Goal: Task Accomplishment & Management: Manage account settings

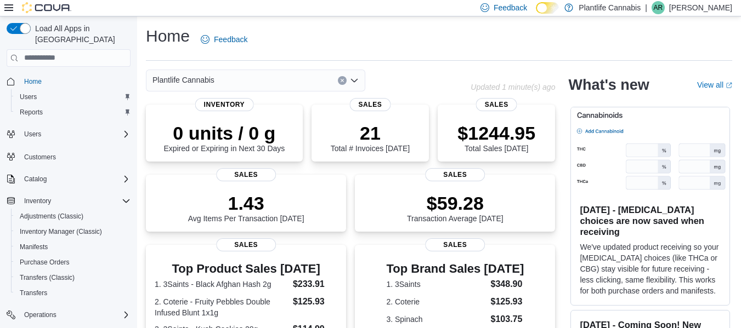
click at [204, 90] on div "Plantlife Cannabis" at bounding box center [255, 81] width 219 height 22
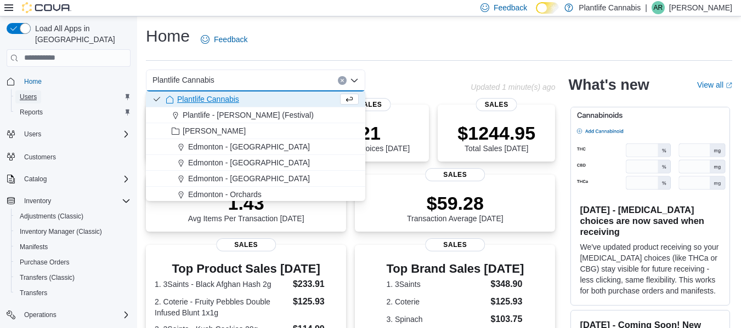
click at [29, 93] on span "Users" at bounding box center [28, 97] width 17 height 9
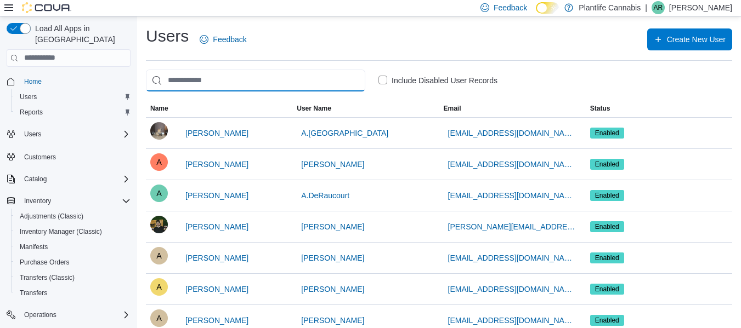
click at [266, 78] on input "search" at bounding box center [255, 81] width 219 height 22
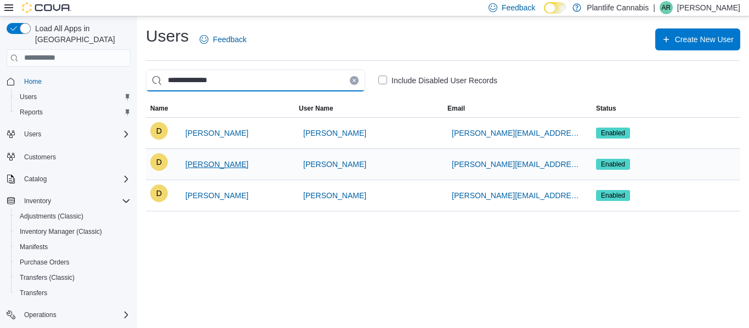
type input "**********"
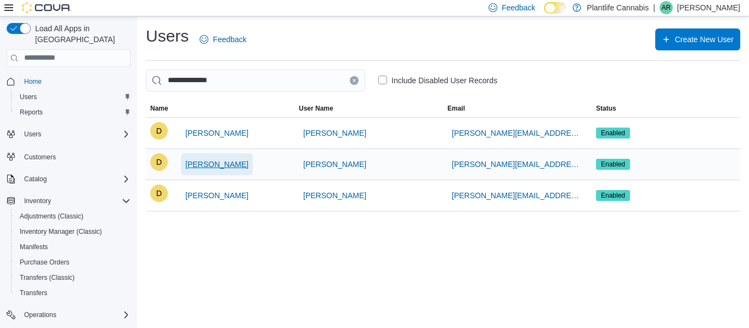
click at [228, 163] on span "[PERSON_NAME]" at bounding box center [216, 164] width 63 height 11
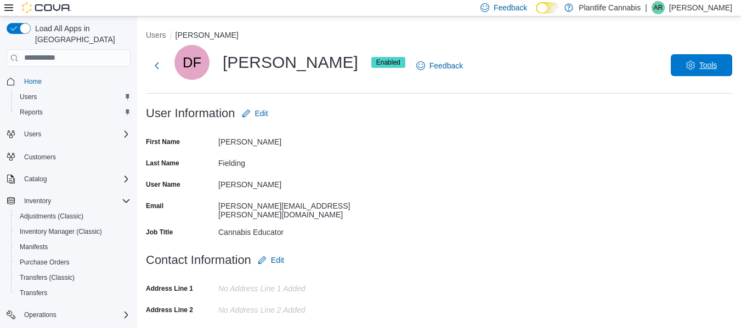
click at [712, 72] on span "Tools" at bounding box center [701, 65] width 48 height 22
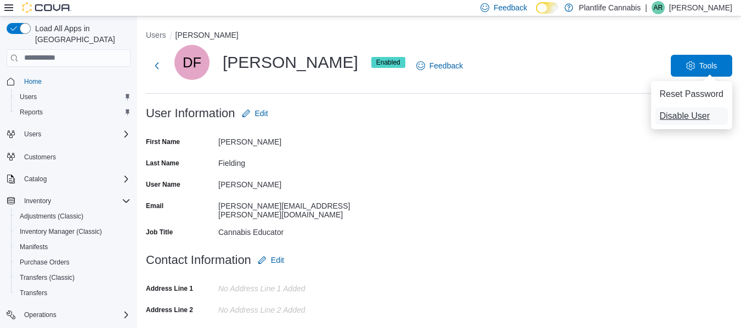
click at [691, 115] on span "Disable User" at bounding box center [684, 116] width 50 height 13
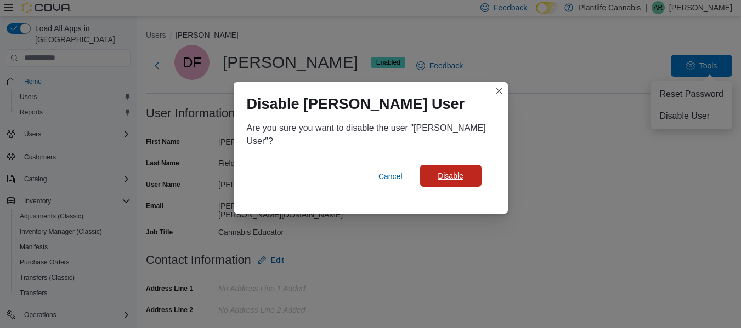
click at [459, 171] on span "Disable" at bounding box center [450, 175] width 26 height 11
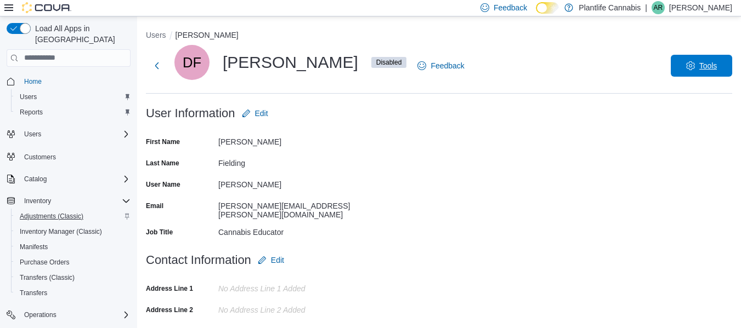
scroll to position [65, 0]
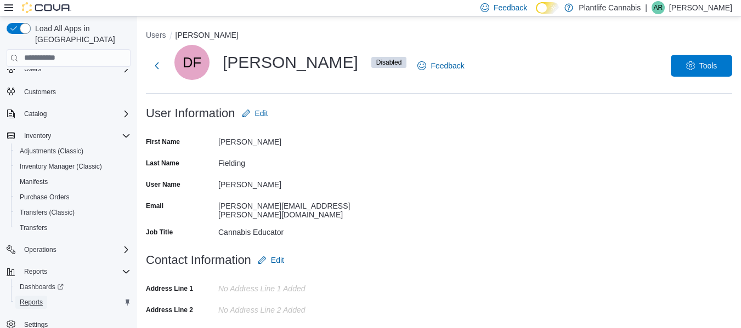
click at [32, 298] on span "Reports" at bounding box center [31, 302] width 23 height 9
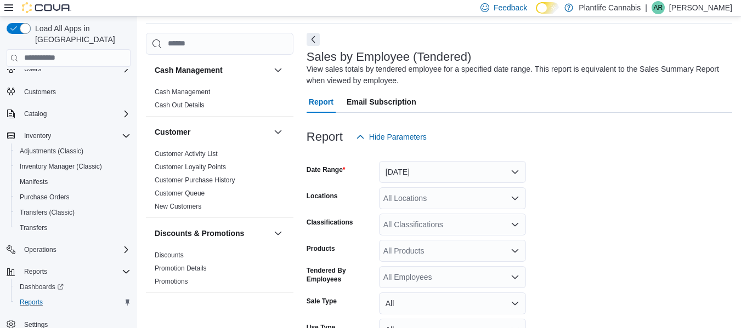
scroll to position [128, 0]
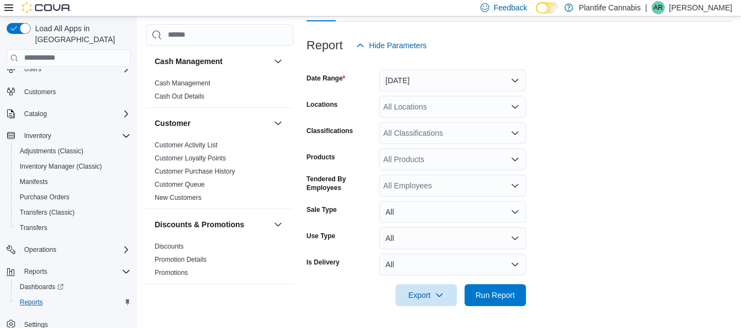
click at [3, 5] on div "Feedback Dark Mode Plantlife Cannabis | AR [PERSON_NAME]" at bounding box center [370, 8] width 741 height 16
click at [5, 5] on icon at bounding box center [8, 7] width 9 height 7
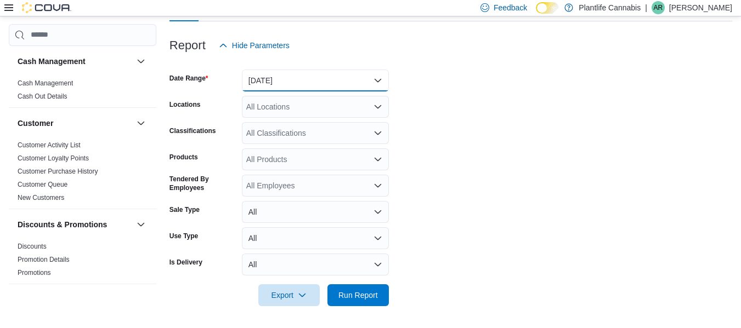
click at [316, 78] on button "[DATE]" at bounding box center [315, 81] width 147 height 22
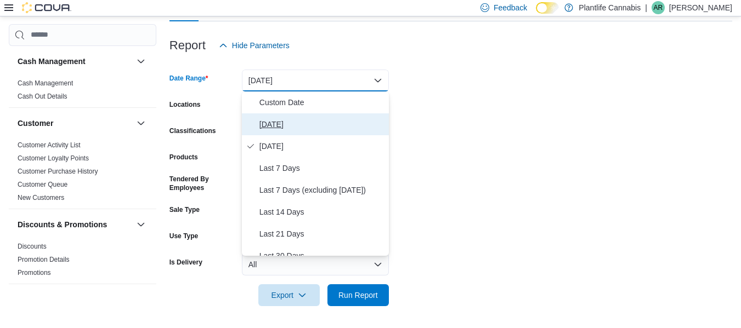
click at [276, 130] on span "[DATE]" at bounding box center [321, 124] width 125 height 13
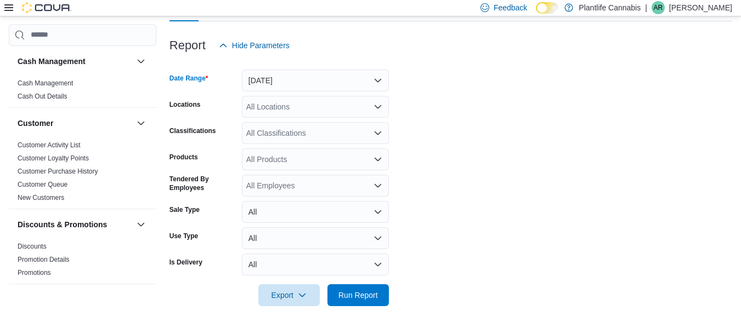
click at [273, 107] on div "All Locations" at bounding box center [315, 107] width 147 height 22
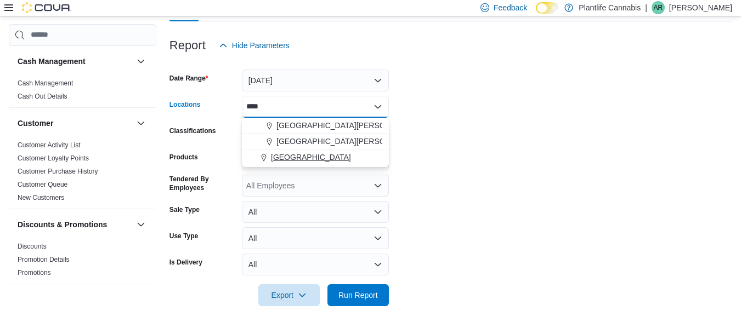
type input "****"
click at [287, 158] on span "[GEOGRAPHIC_DATA]" at bounding box center [311, 157] width 80 height 11
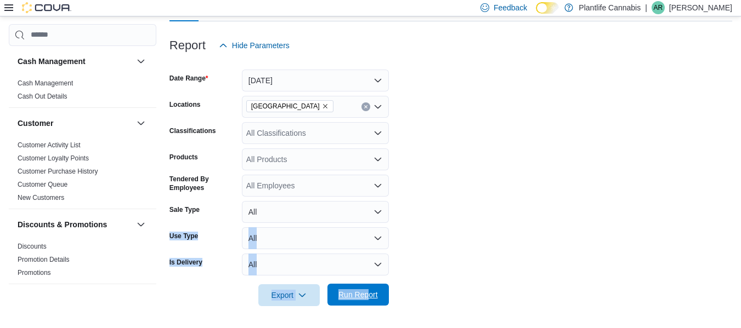
drag, startPoint x: 460, startPoint y: 212, endPoint x: 371, endPoint y: 294, distance: 121.8
click at [371, 294] on form "Date Range [DATE] Locations Fort [GEOGRAPHIC_DATA] Classifications All Classifi…" at bounding box center [450, 181] width 562 height 250
click at [371, 294] on span "Run Report" at bounding box center [357, 294] width 39 height 11
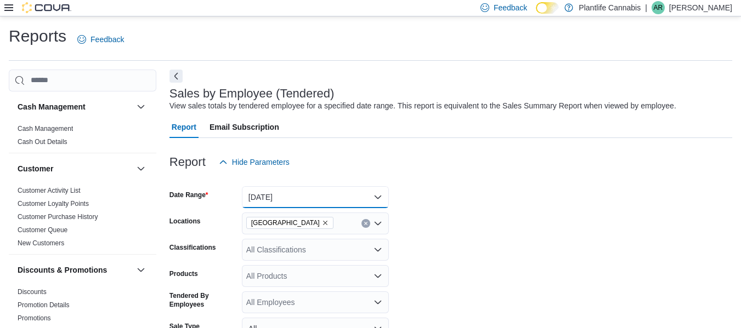
click at [305, 196] on button "[DATE]" at bounding box center [315, 197] width 147 height 22
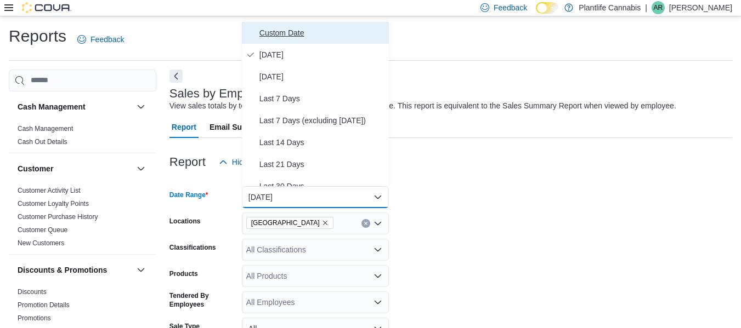
click at [282, 35] on span "Custom Date" at bounding box center [321, 32] width 125 height 13
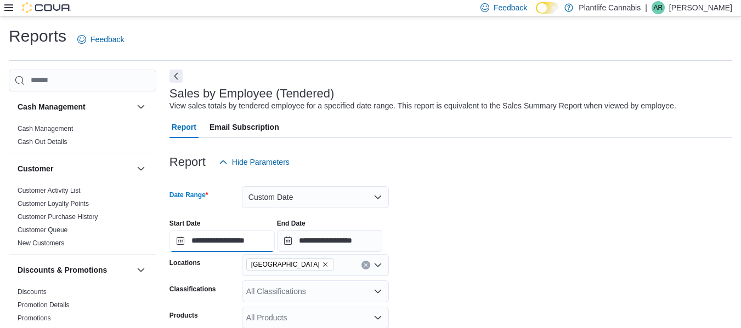
click at [213, 238] on input "**********" at bounding box center [221, 241] width 105 height 22
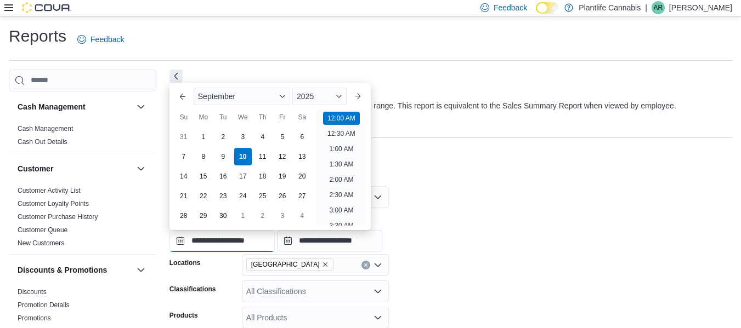
scroll to position [34, 0]
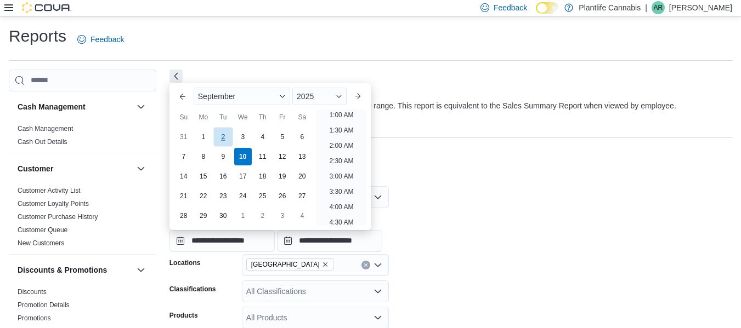
click at [224, 132] on div "2" at bounding box center [222, 136] width 19 height 19
type input "**********"
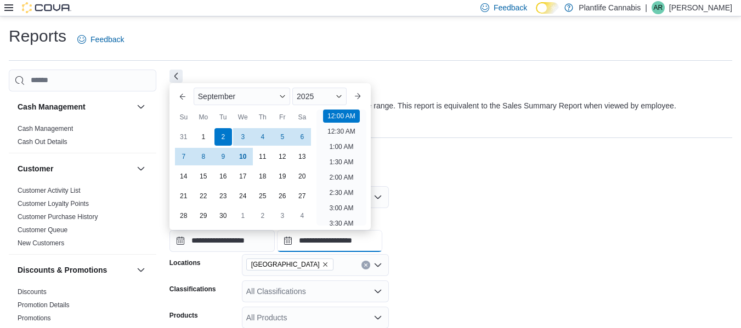
click at [320, 243] on input "**********" at bounding box center [329, 241] width 105 height 22
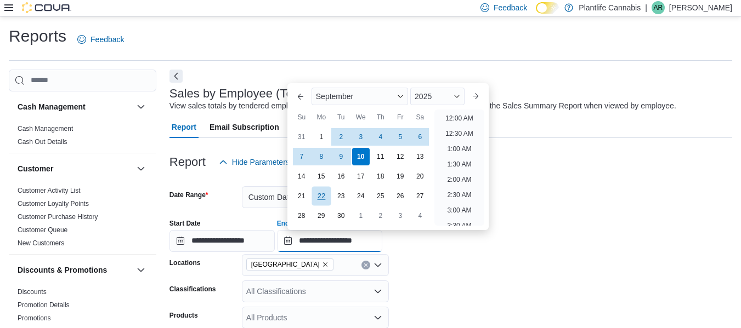
scroll to position [623, 0]
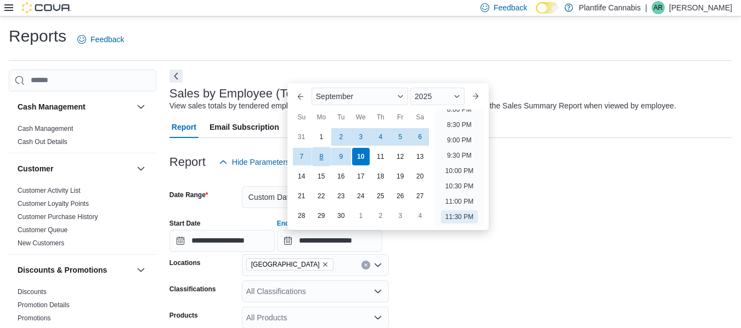
click at [319, 156] on div "8" at bounding box center [320, 156] width 19 height 19
type input "**********"
click at [450, 270] on form "**********" at bounding box center [450, 319] width 562 height 292
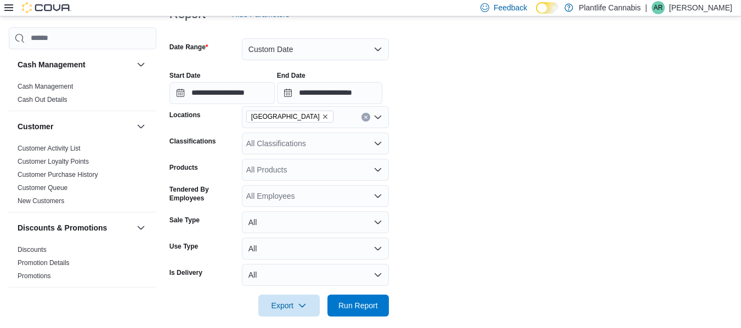
scroll to position [149, 0]
click at [354, 300] on span "Run Report" at bounding box center [357, 304] width 39 height 11
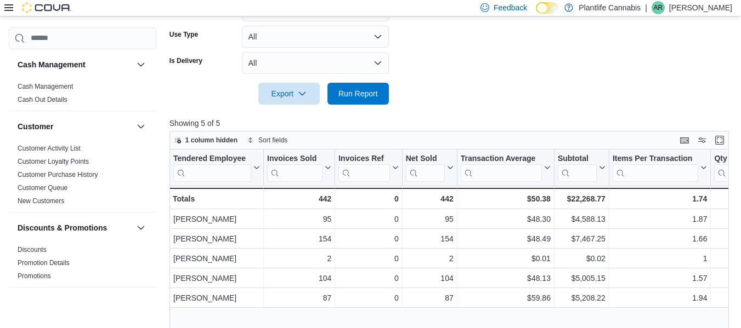
scroll to position [408, 0]
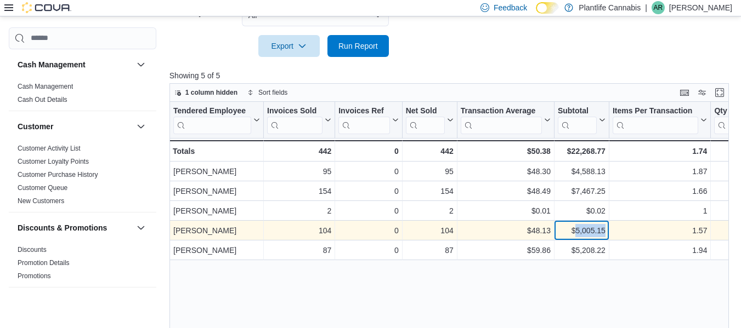
drag, startPoint x: 574, startPoint y: 229, endPoint x: 605, endPoint y: 232, distance: 31.4
click at [605, 232] on div "$5,005.15 - Subtotal, column 6, row 4" at bounding box center [581, 231] width 55 height 20
copy div "5,005.15"
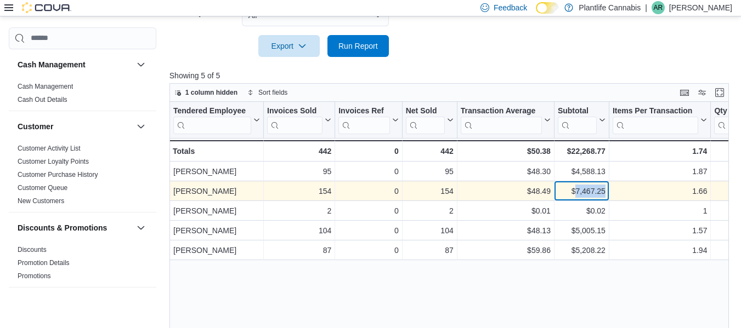
drag, startPoint x: 574, startPoint y: 189, endPoint x: 604, endPoint y: 193, distance: 29.8
click at [604, 193] on div "$7,467.25" at bounding box center [582, 191] width 48 height 13
copy div "7,467.25"
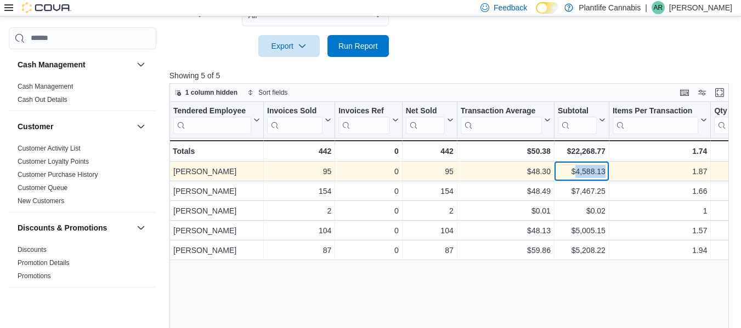
drag, startPoint x: 576, startPoint y: 170, endPoint x: 605, endPoint y: 170, distance: 29.1
click at [605, 170] on div "$4,588.13 - Subtotal, column 6, row 1" at bounding box center [581, 172] width 55 height 20
copy div "4,588.13"
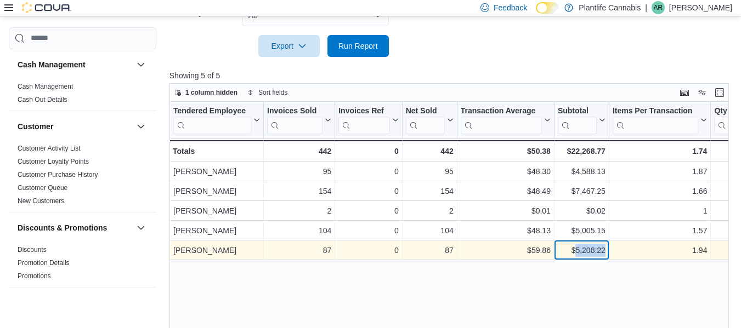
drag, startPoint x: 575, startPoint y: 251, endPoint x: 606, endPoint y: 249, distance: 31.3
click at [606, 249] on div "$5,208.22 - Subtotal, column 6, row 5" at bounding box center [581, 251] width 55 height 20
copy div "5,208.22"
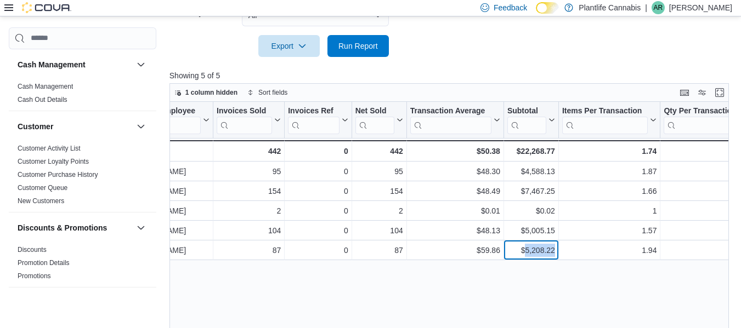
scroll to position [203, 0]
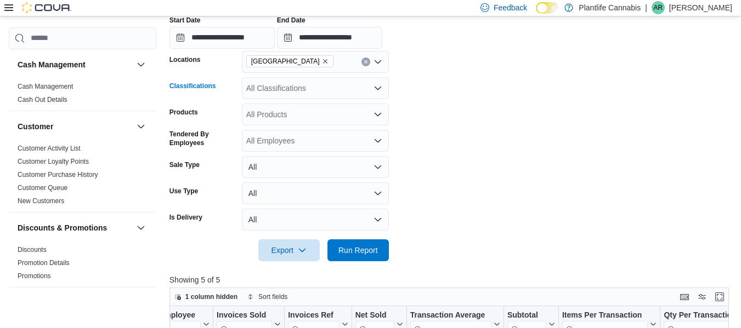
click at [313, 87] on div "All Classifications" at bounding box center [315, 88] width 147 height 22
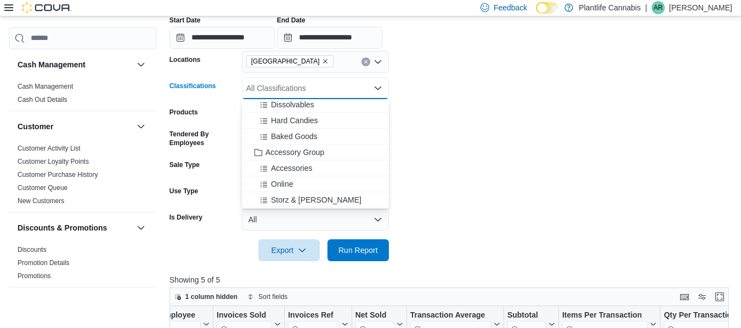
scroll to position [114, 0]
click at [300, 153] on span "Accessory Group" at bounding box center [294, 151] width 59 height 11
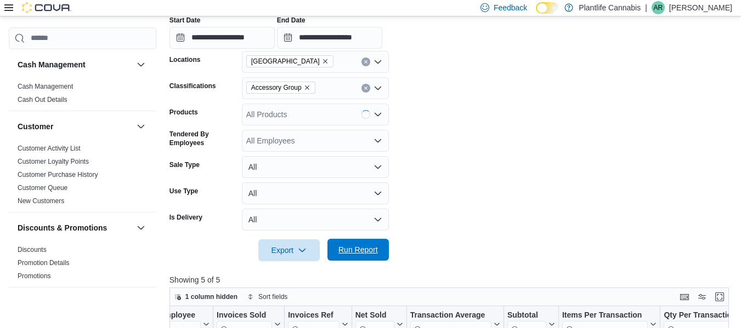
click at [369, 247] on span "Run Report" at bounding box center [357, 249] width 39 height 11
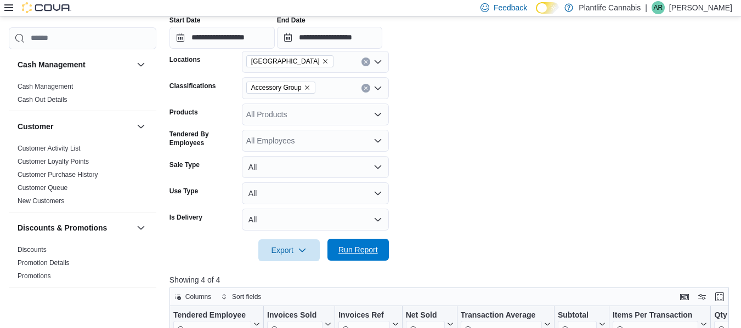
click at [369, 247] on span "Run Report" at bounding box center [357, 249] width 39 height 11
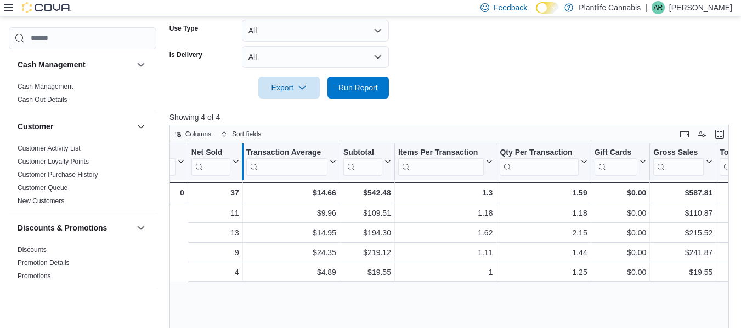
scroll to position [0, 364]
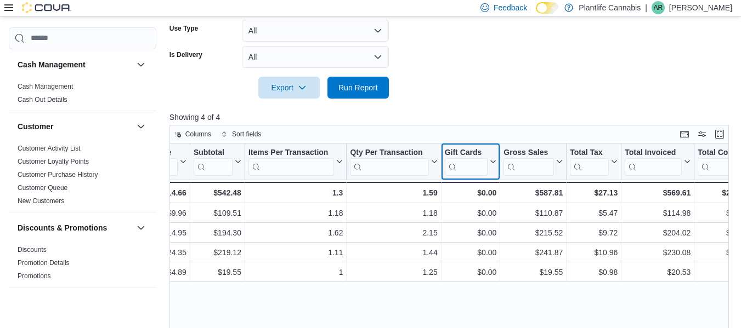
click at [460, 175] on input "search" at bounding box center [465, 167] width 43 height 18
